Goal: Information Seeking & Learning: Learn about a topic

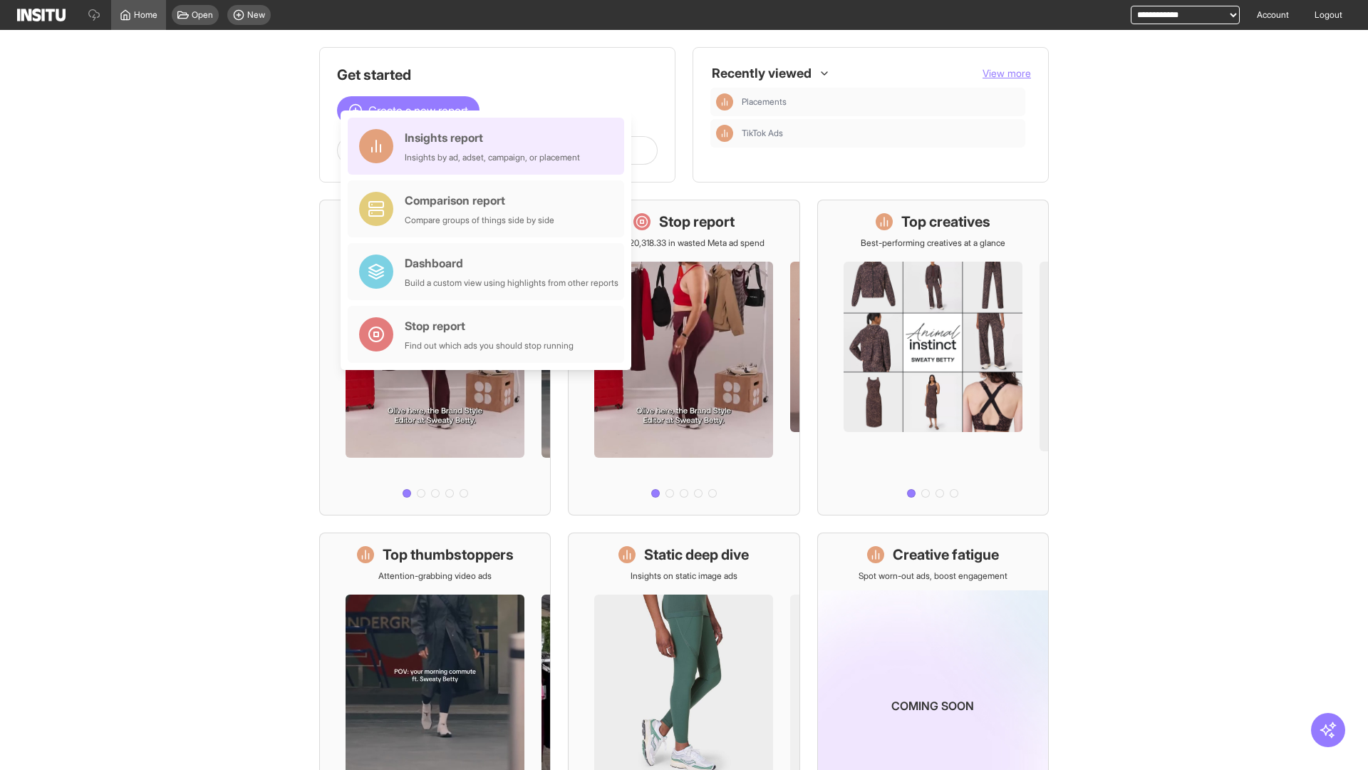
click at [490, 146] on div "Insights report Insights by ad, adset, campaign, or placement" at bounding box center [492, 146] width 175 height 34
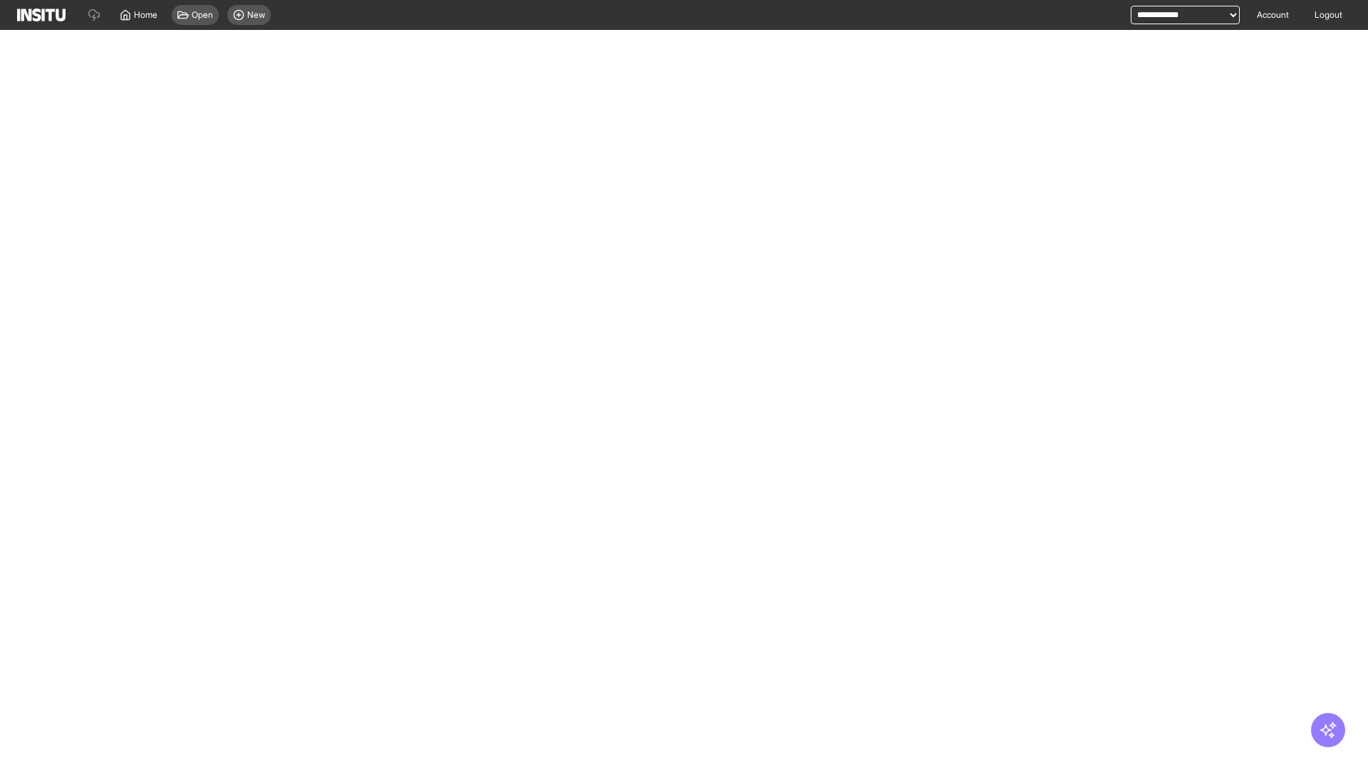
select select "**"
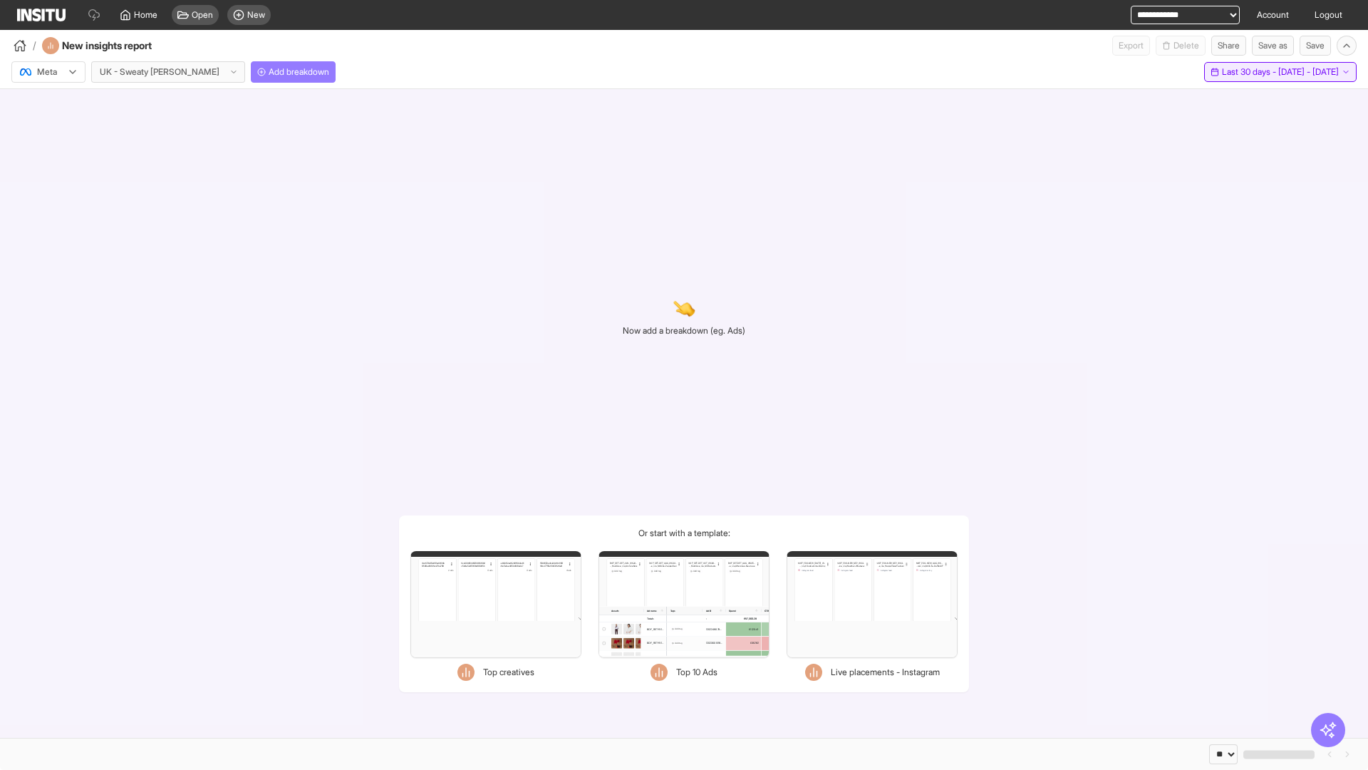
click at [1250, 72] on span "Last 30 days - [DATE] - [DATE]" at bounding box center [1280, 71] width 117 height 11
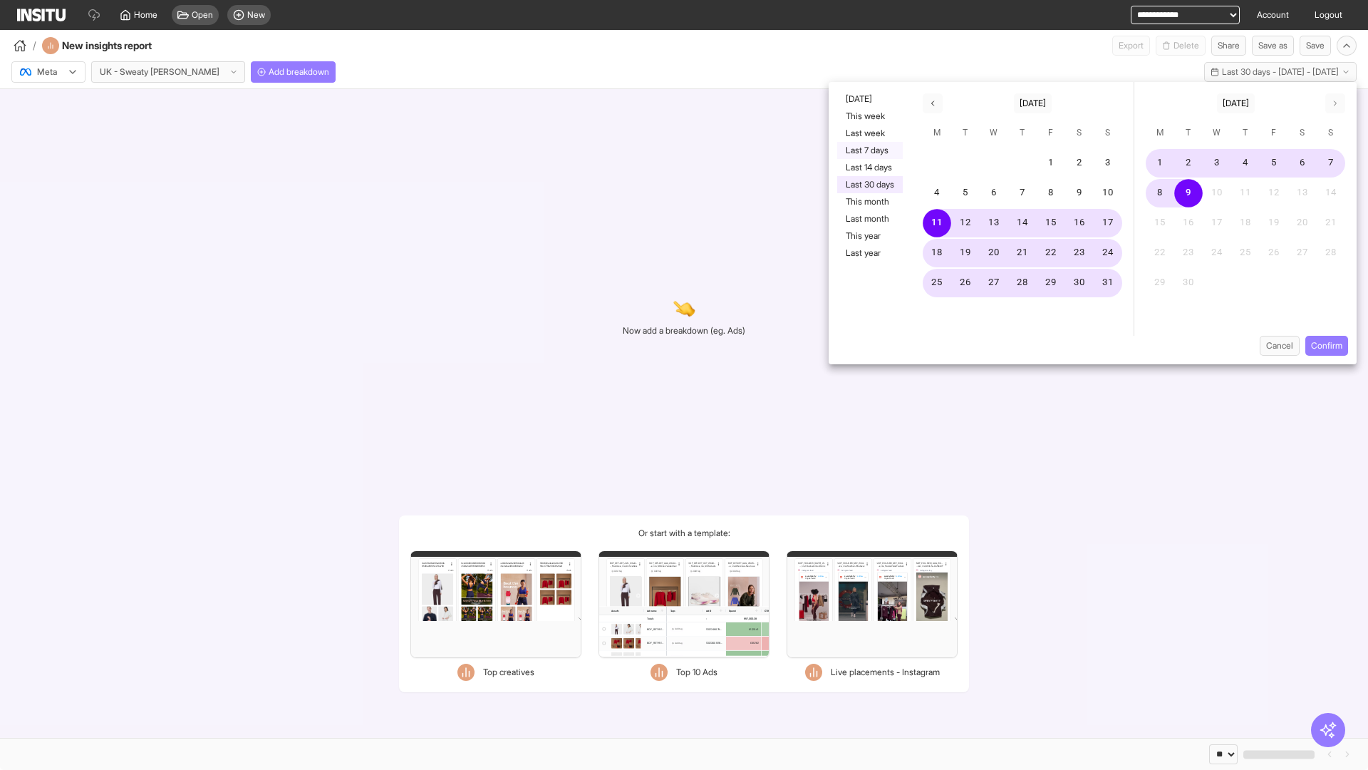
click at [869, 150] on button "Last 7 days" at bounding box center [870, 150] width 66 height 17
